Goal: Book appointment/travel/reservation

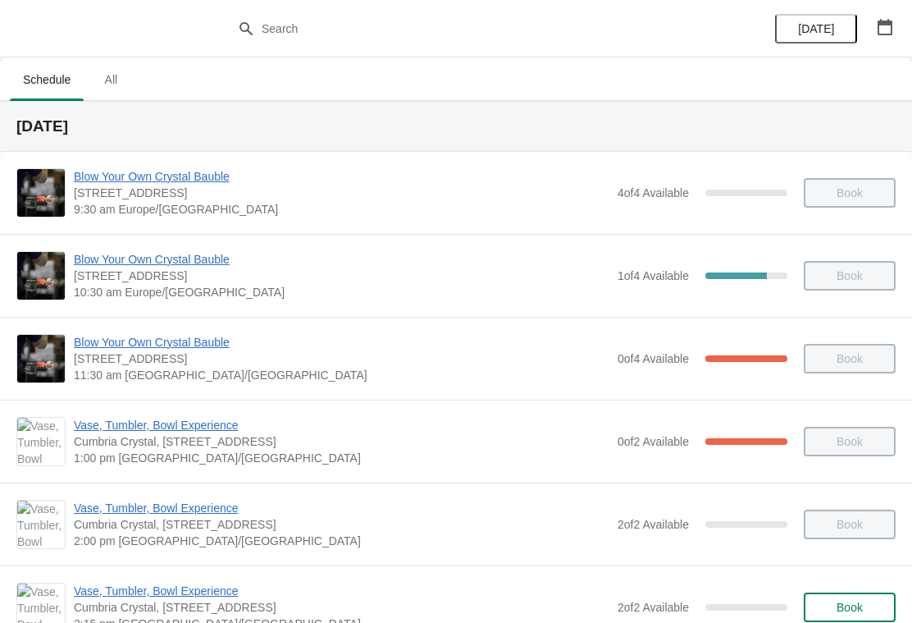
click at [884, 30] on icon "button" at bounding box center [885, 27] width 16 height 16
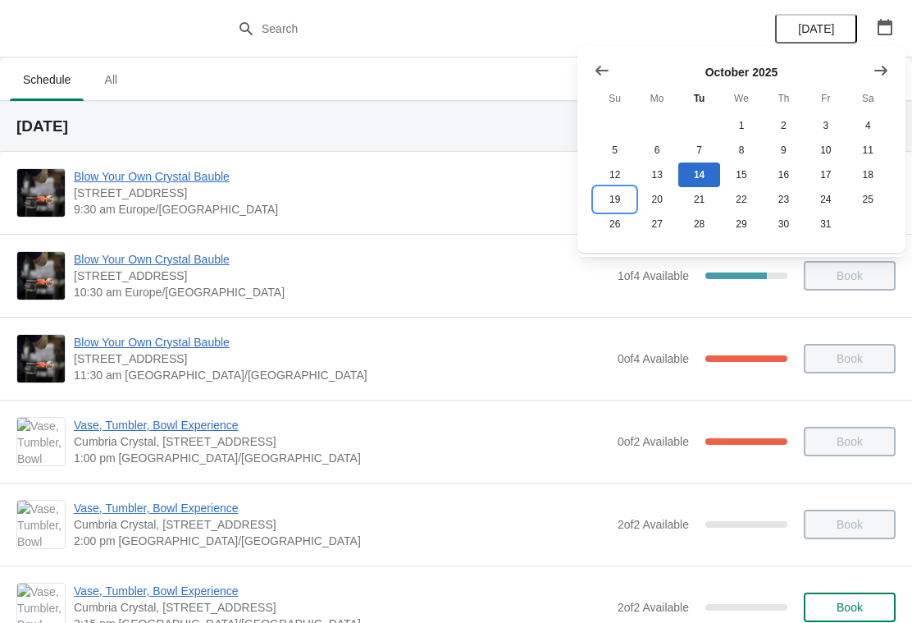
click at [619, 198] on button "19" at bounding box center [615, 199] width 42 height 25
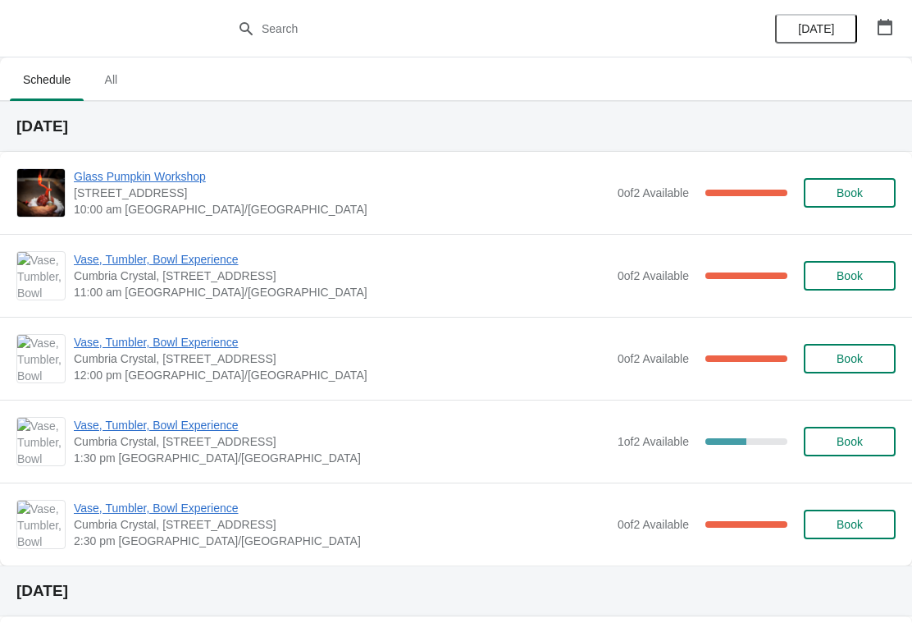
click at [855, 448] on span "Book" at bounding box center [850, 441] width 26 height 13
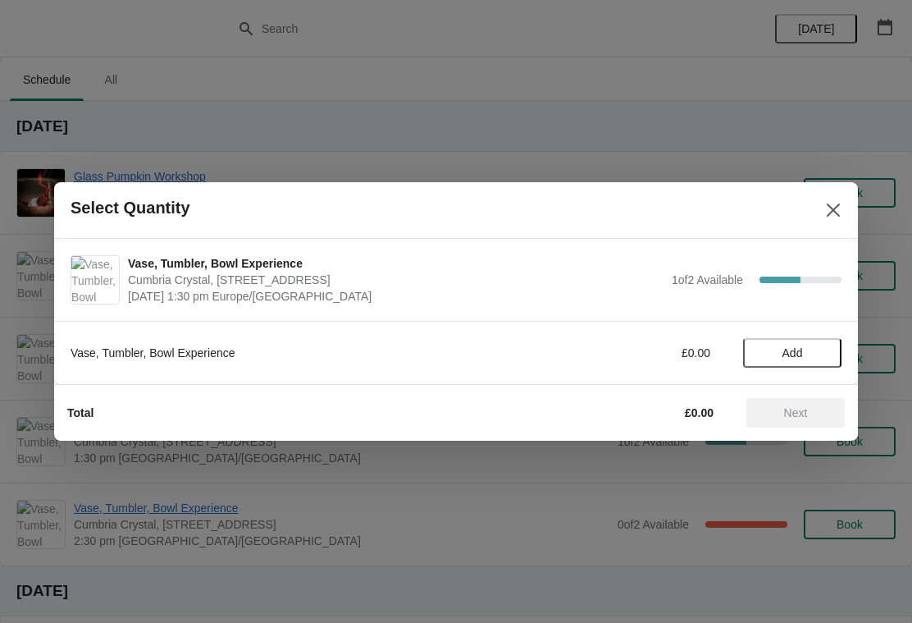
click at [790, 361] on button "Add" at bounding box center [792, 353] width 98 height 30
click at [791, 408] on span "Next" at bounding box center [796, 412] width 24 height 13
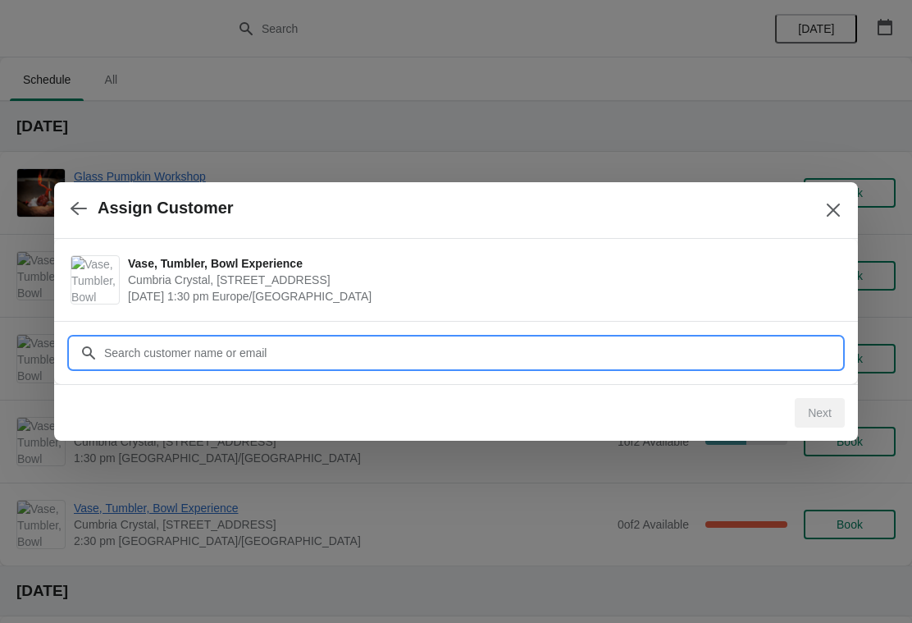
click at [275, 354] on input "Customer" at bounding box center [472, 353] width 738 height 30
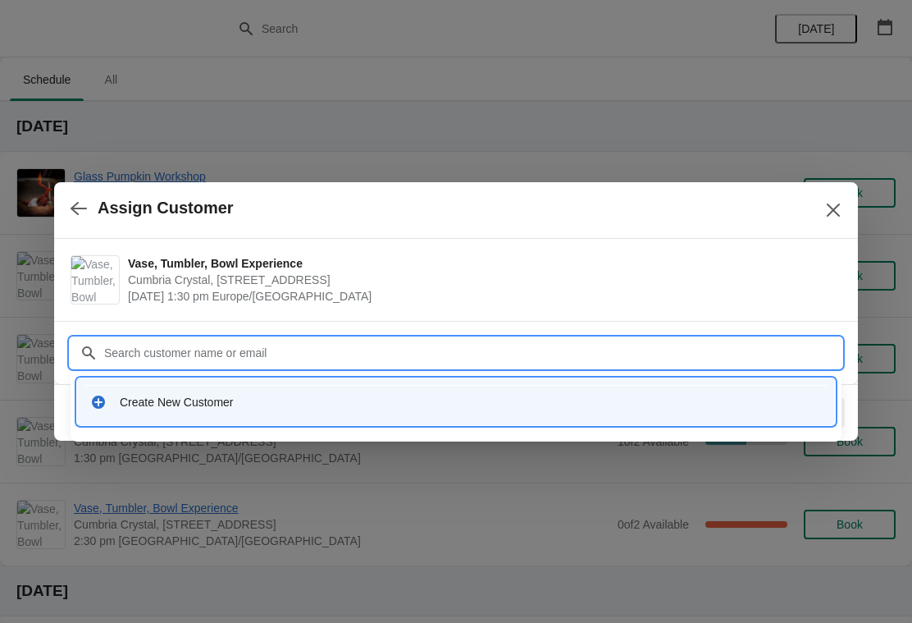
click at [193, 399] on div "Create New Customer" at bounding box center [471, 402] width 702 height 16
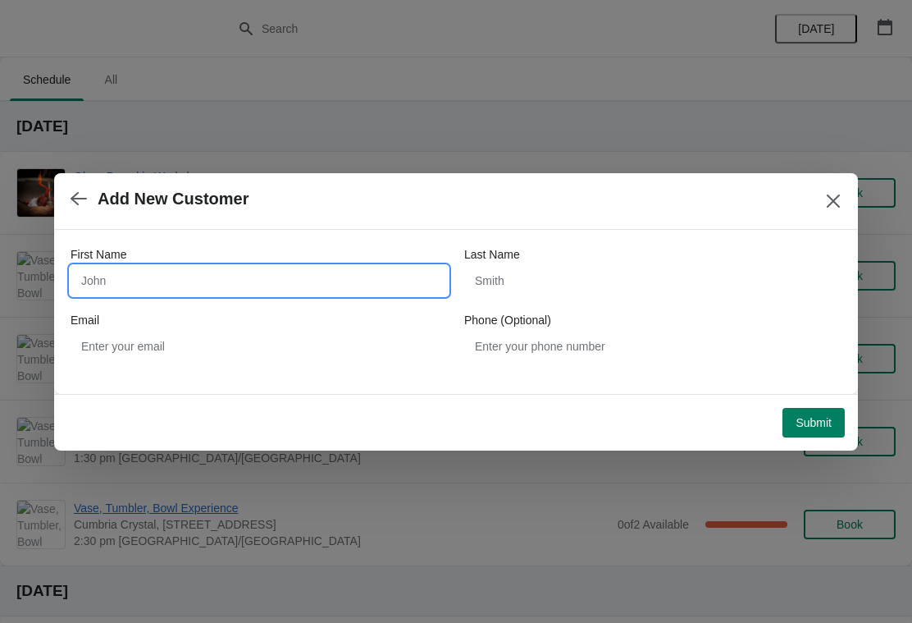
click at [234, 271] on input "First Name" at bounding box center [259, 281] width 377 height 30
type input "Charlotte"
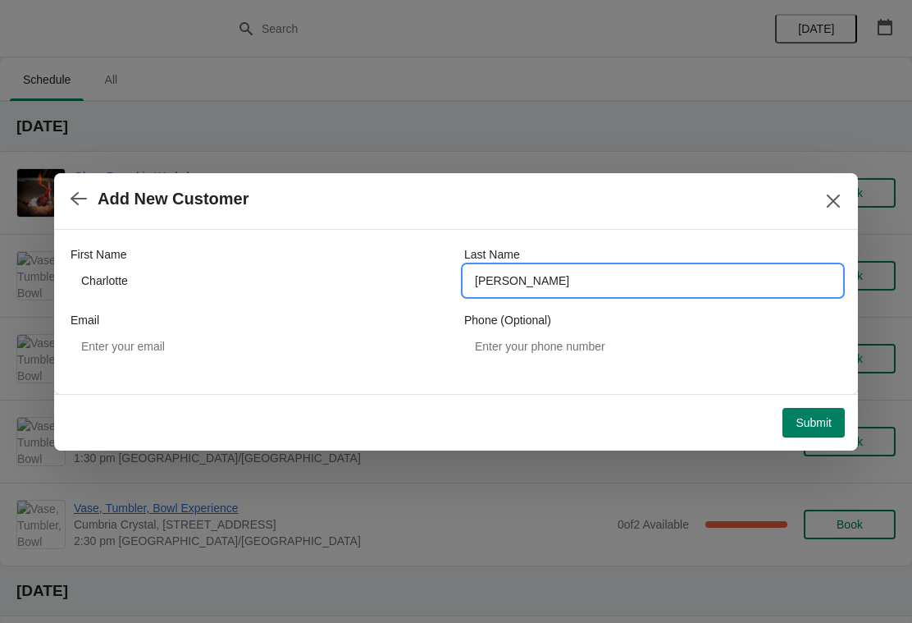
type input "[PERSON_NAME]"
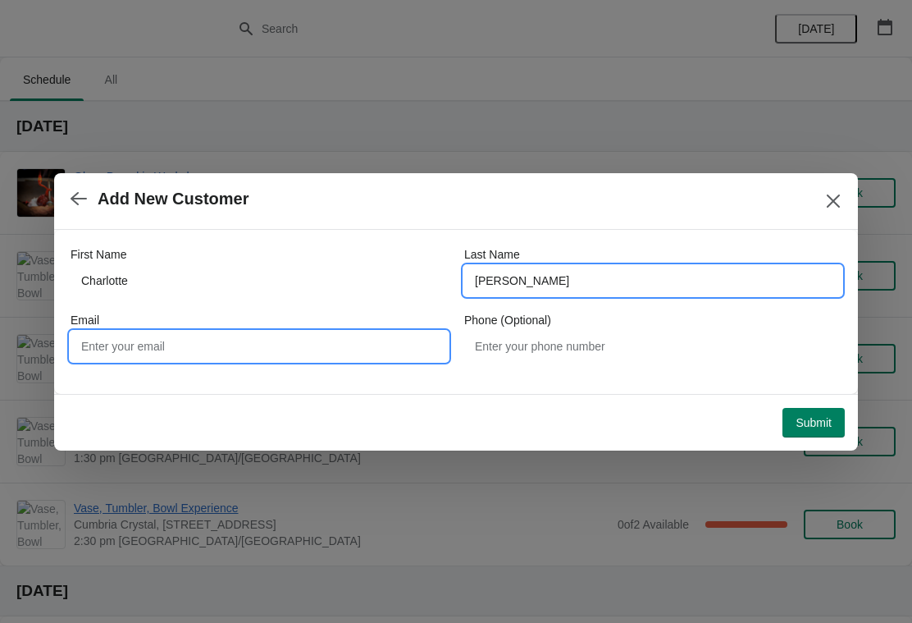
click at [345, 335] on input "Email" at bounding box center [259, 346] width 377 height 30
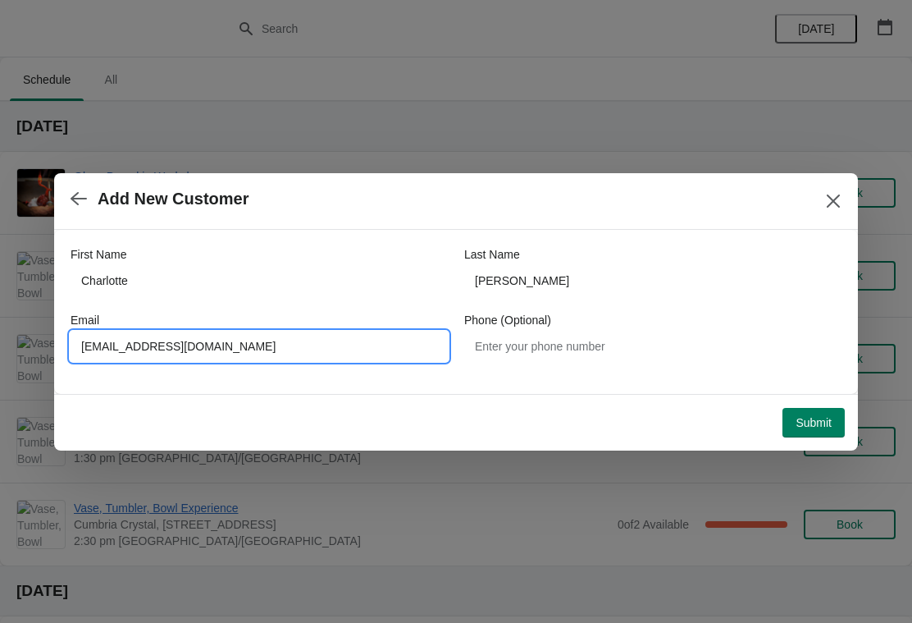
type input "[EMAIL_ADDRESS][DOMAIN_NAME]"
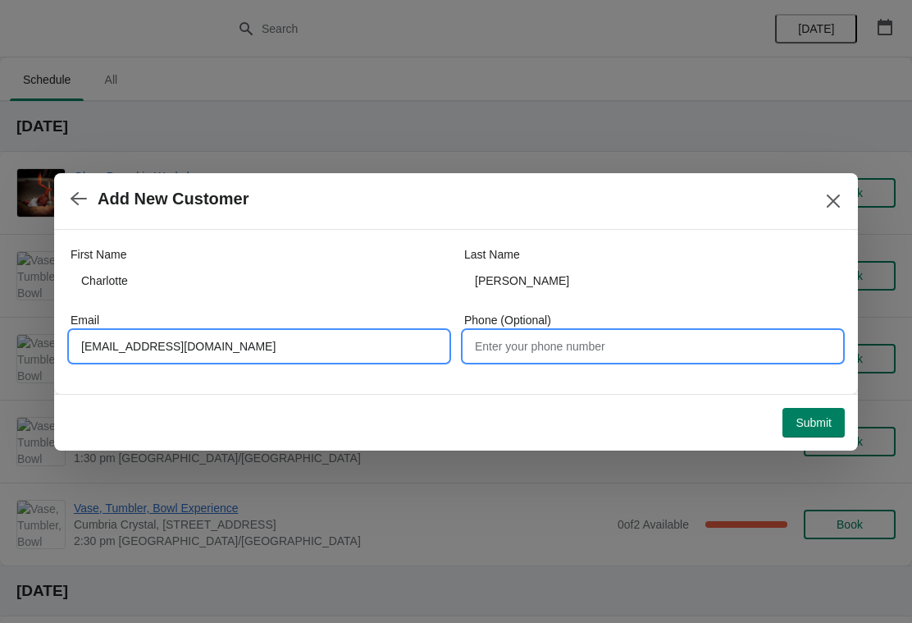
click at [638, 346] on input "Phone (Optional)" at bounding box center [652, 346] width 377 height 30
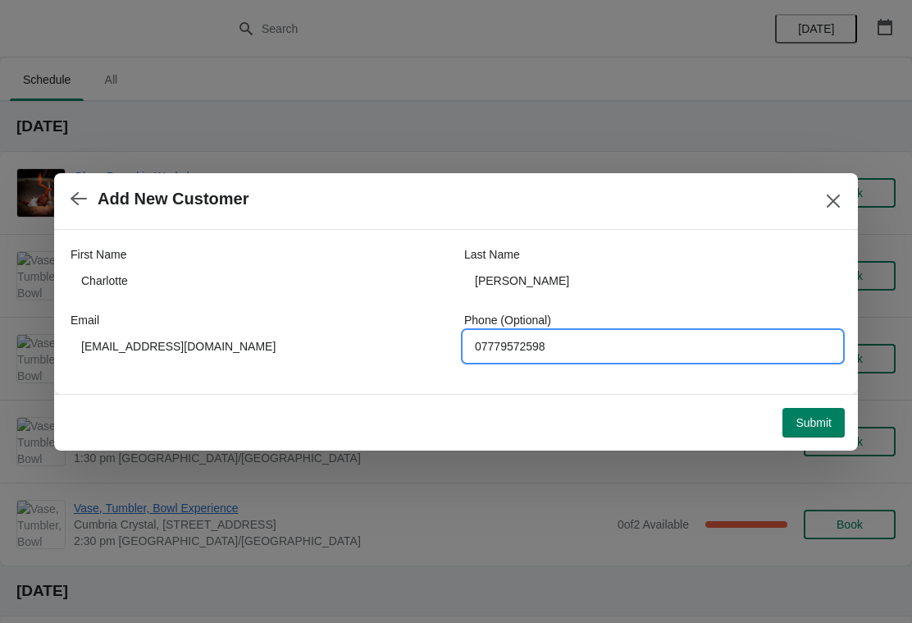
type input "07779572598"
click at [813, 425] on span "Submit" at bounding box center [814, 422] width 36 height 13
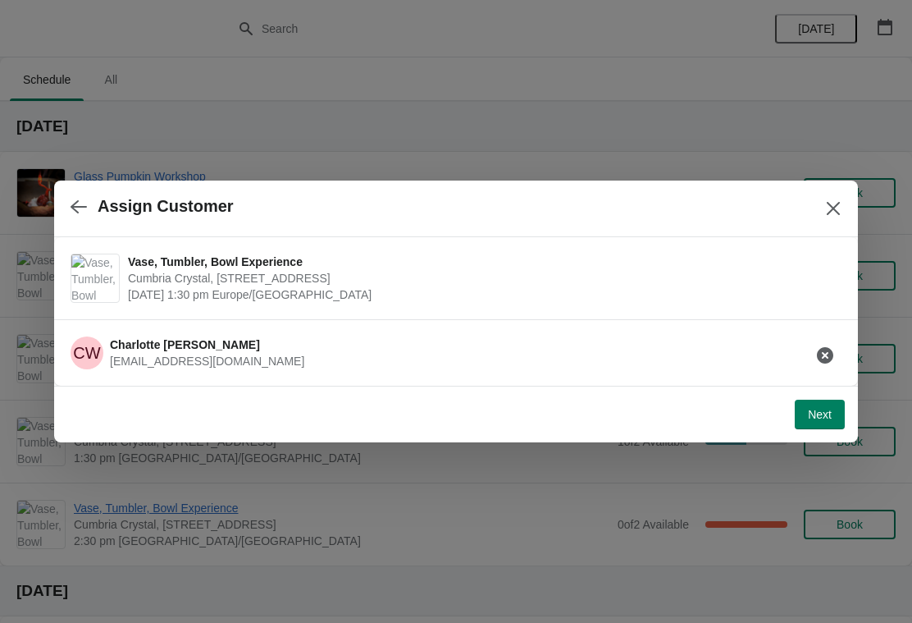
click at [828, 422] on button "Next" at bounding box center [820, 414] width 50 height 30
select select "Yes, I will collect"
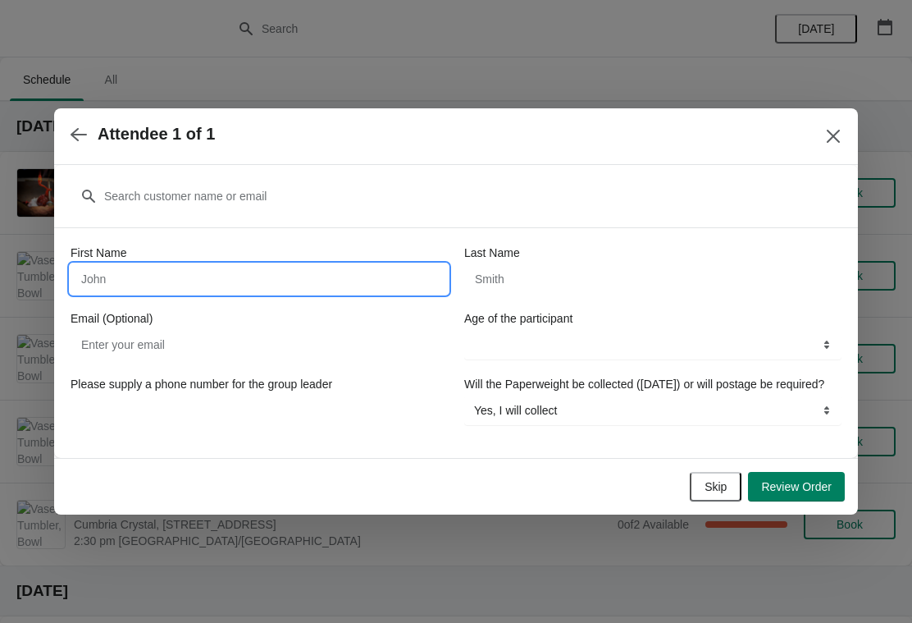
click at [346, 264] on input "First Name" at bounding box center [259, 279] width 377 height 30
type input "Charlotte"
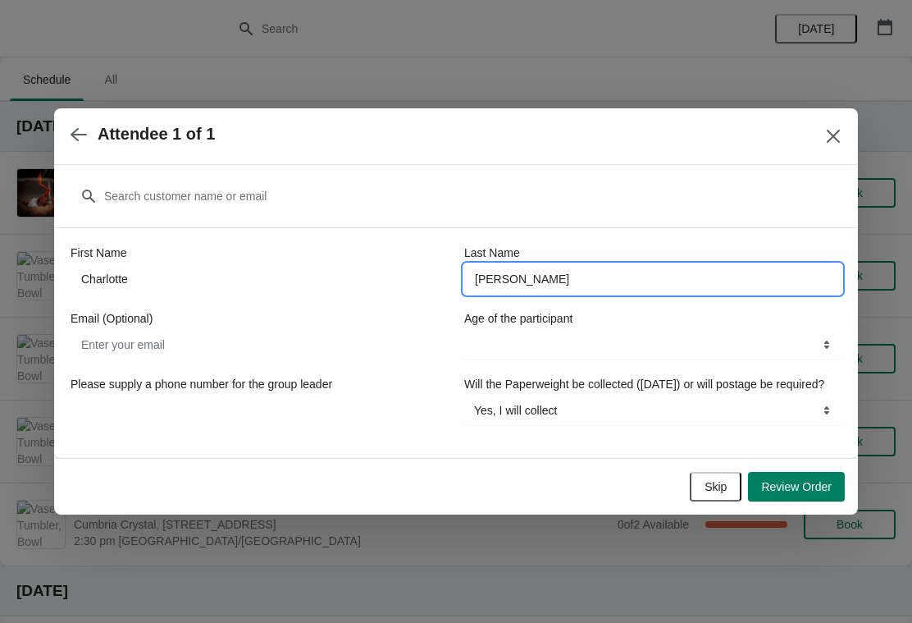
type input "[PERSON_NAME]"
click at [374, 331] on input "Email (Optional)" at bounding box center [259, 345] width 377 height 30
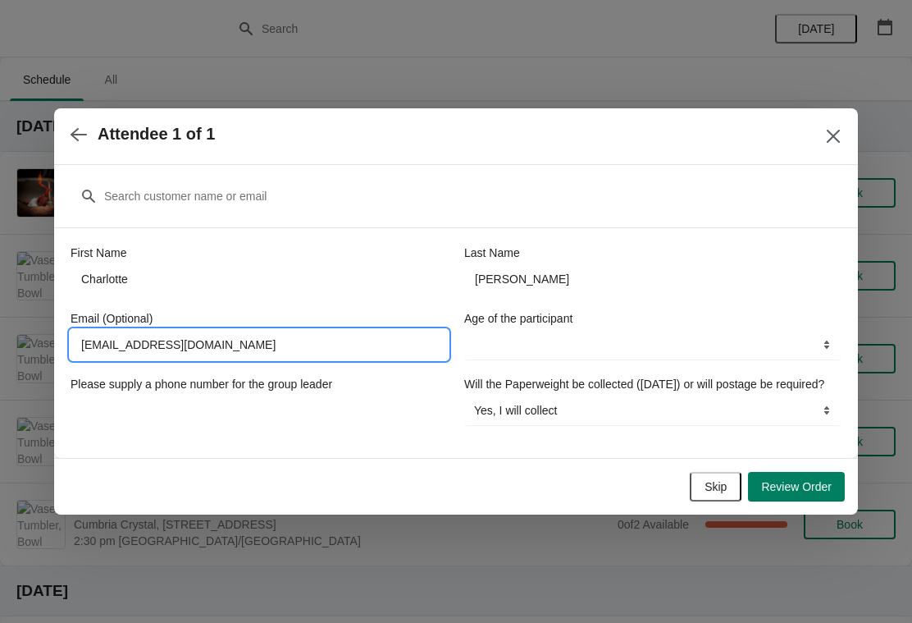
type input "[EMAIL_ADDRESS][DOMAIN_NAME]"
click at [642, 340] on select "16+ years" at bounding box center [652, 345] width 377 height 30
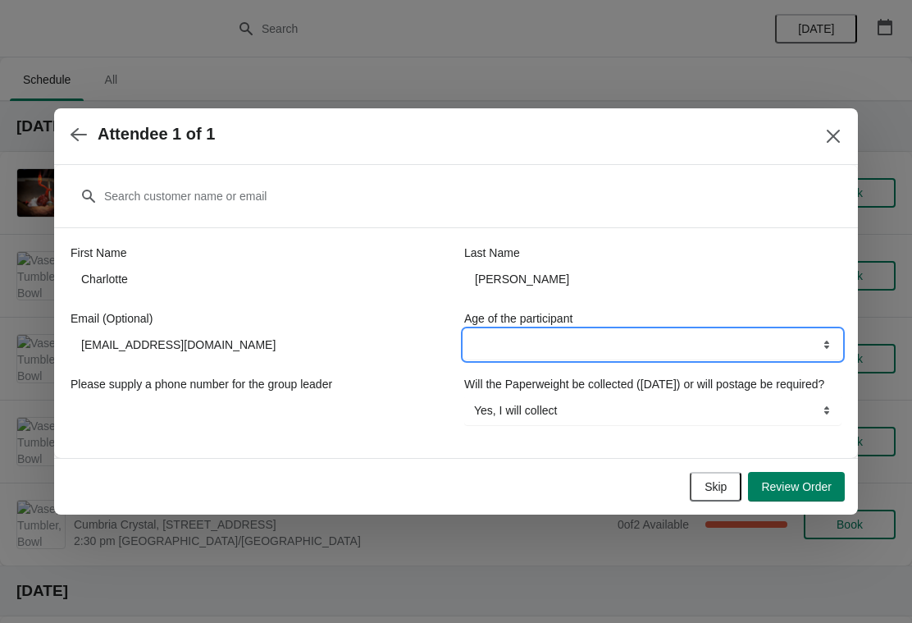
select select "16+ years"
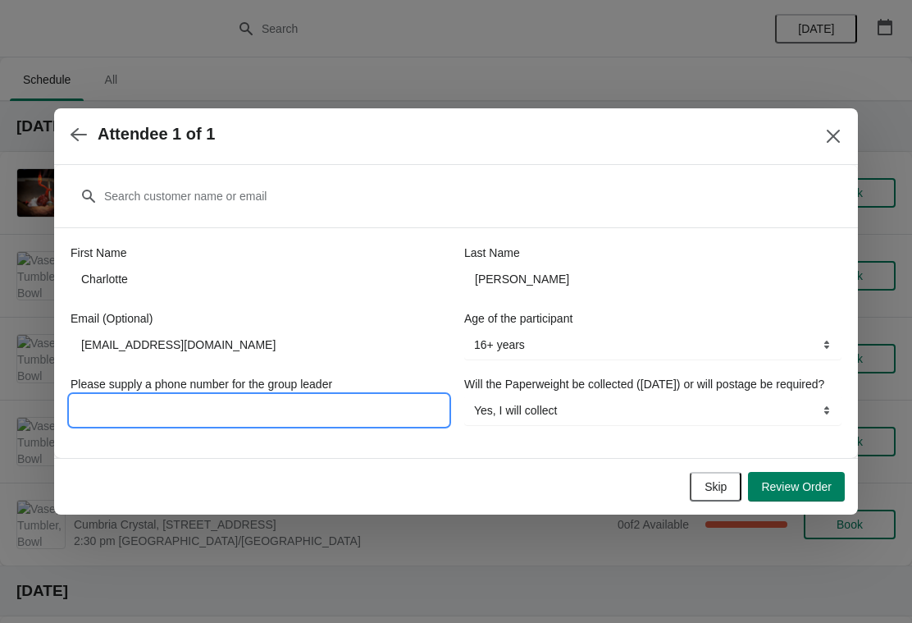
click at [360, 399] on input "Please supply a phone number for the group leader" at bounding box center [259, 410] width 377 height 30
type input "077795725"
